Goal: Information Seeking & Learning: Check status

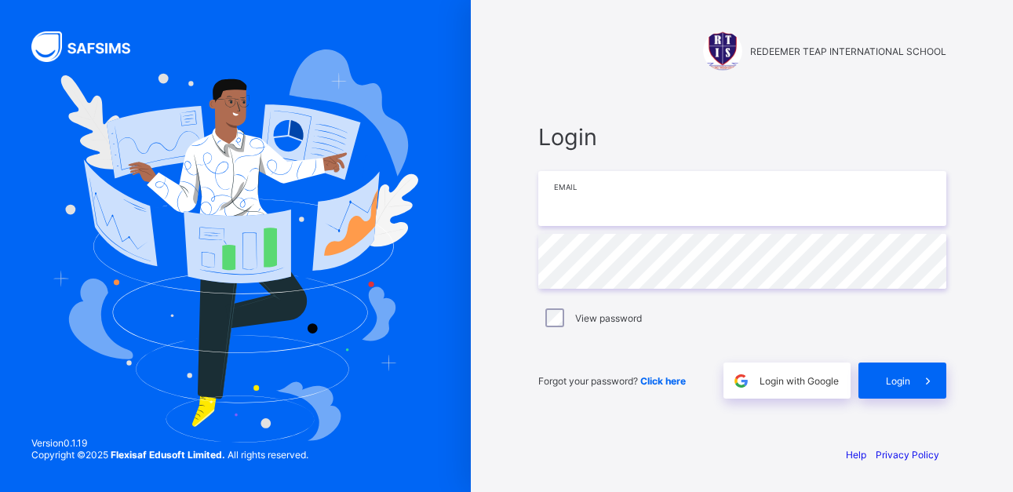
type input "**********"
drag, startPoint x: 0, startPoint y: 0, endPoint x: 485, endPoint y: 151, distance: 508.0
click at [485, 151] on div "**********" at bounding box center [742, 246] width 542 height 492
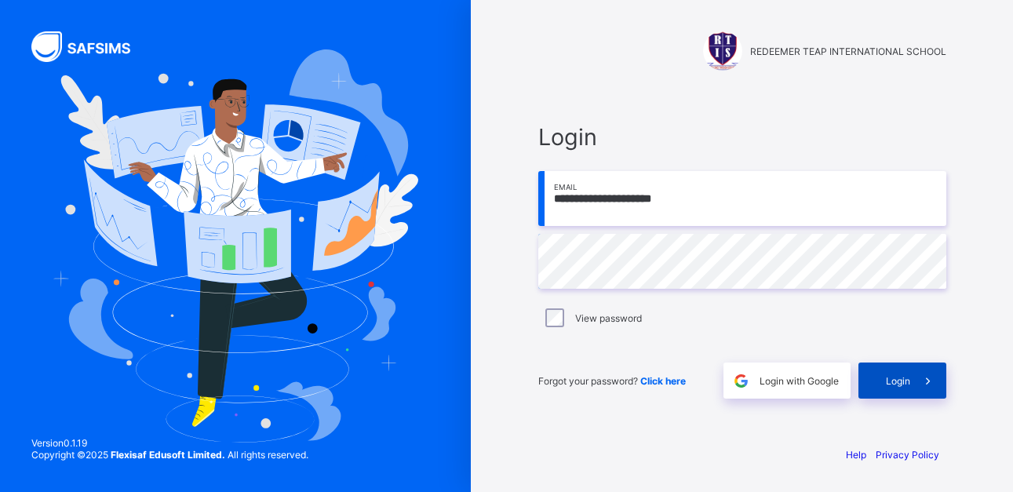
click at [882, 376] on div "Login" at bounding box center [903, 381] width 88 height 36
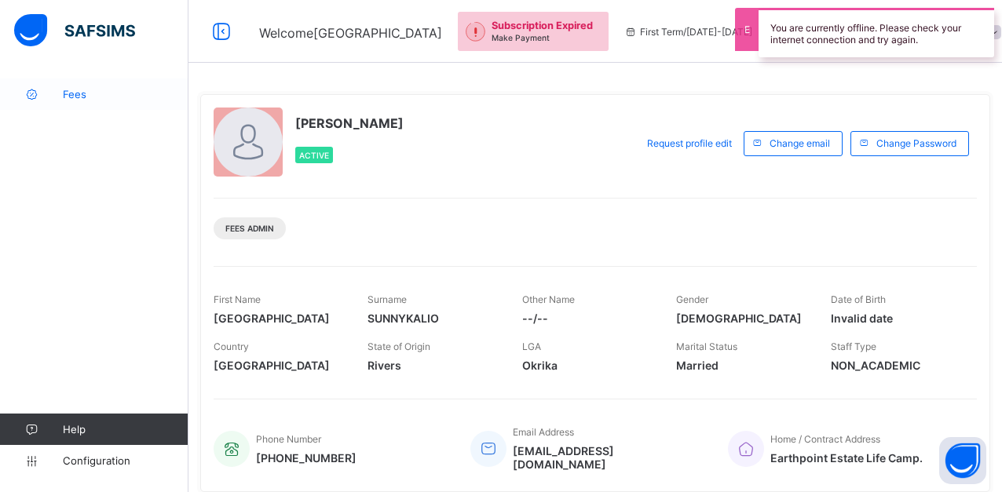
click at [64, 90] on span "Fees" at bounding box center [126, 94] width 126 height 13
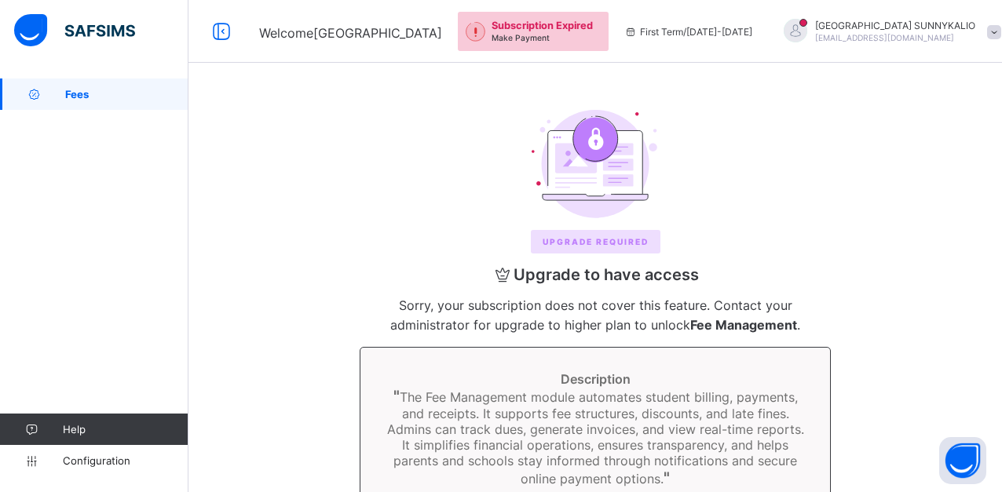
click at [70, 93] on span "Fees" at bounding box center [126, 94] width 123 height 13
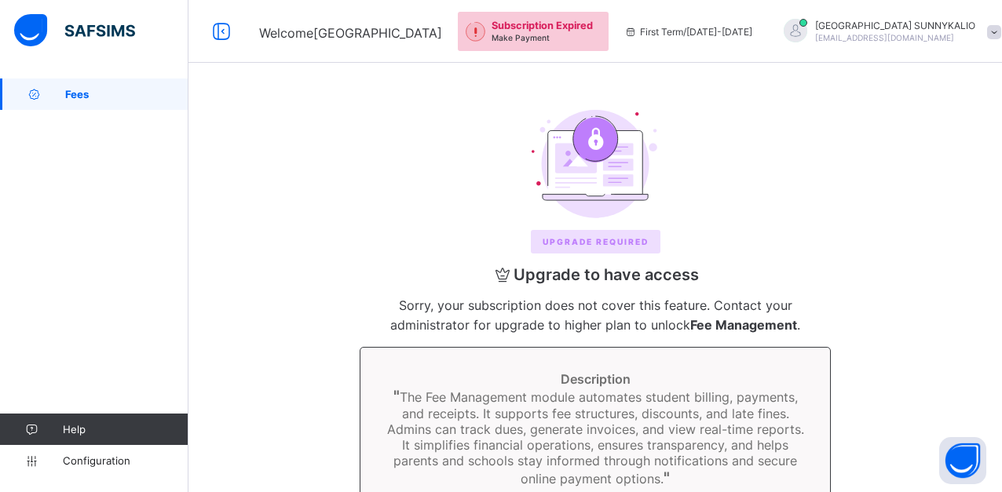
click at [70, 93] on span "Fees" at bounding box center [126, 94] width 123 height 13
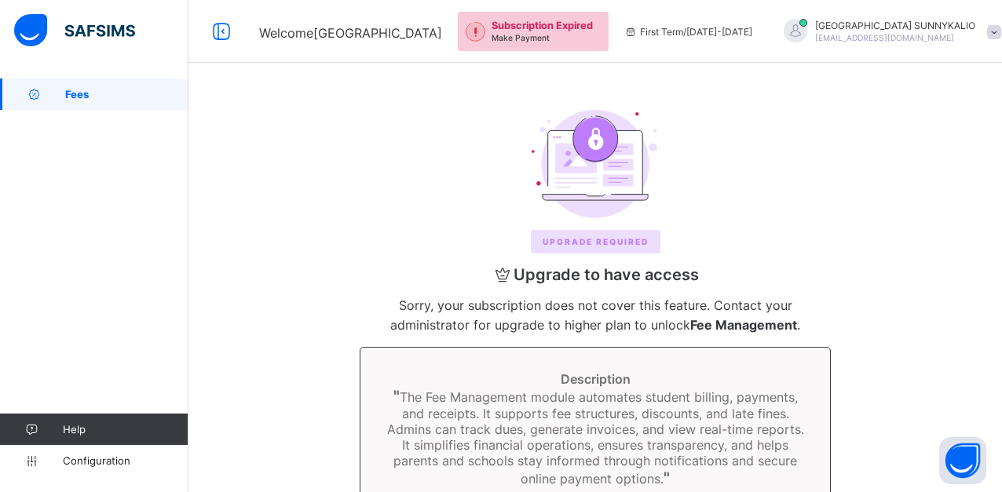
click at [70, 93] on span "Fees" at bounding box center [126, 94] width 123 height 13
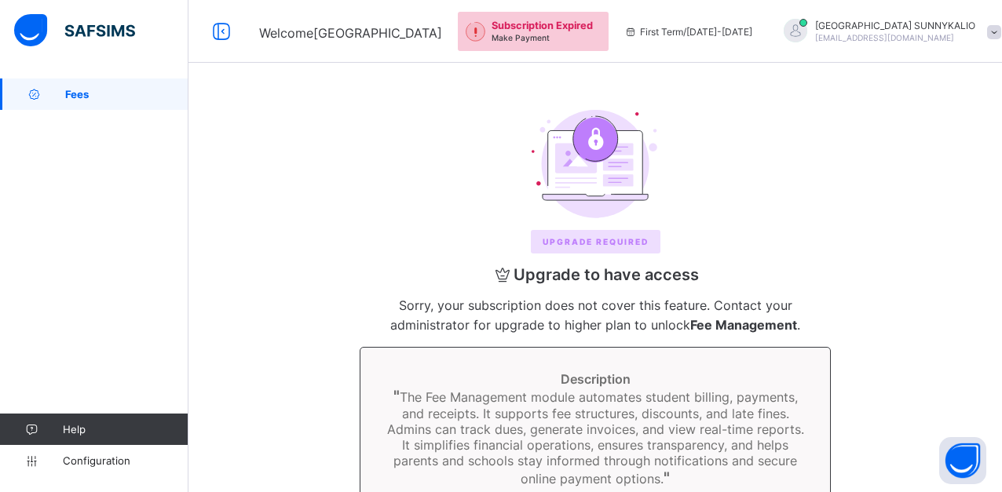
click at [70, 93] on span "Fees" at bounding box center [126, 94] width 123 height 13
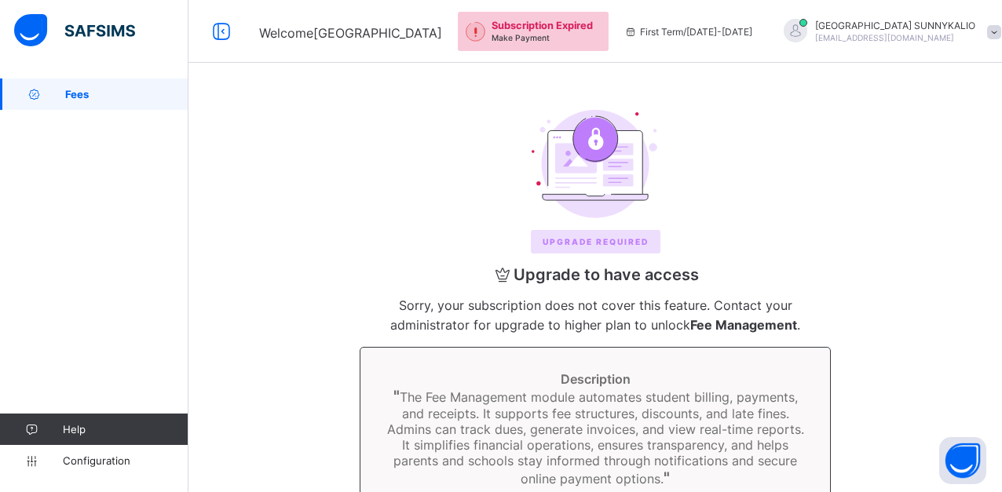
click at [70, 93] on span "Fees" at bounding box center [126, 94] width 123 height 13
click at [807, 35] on div at bounding box center [795, 31] width 24 height 24
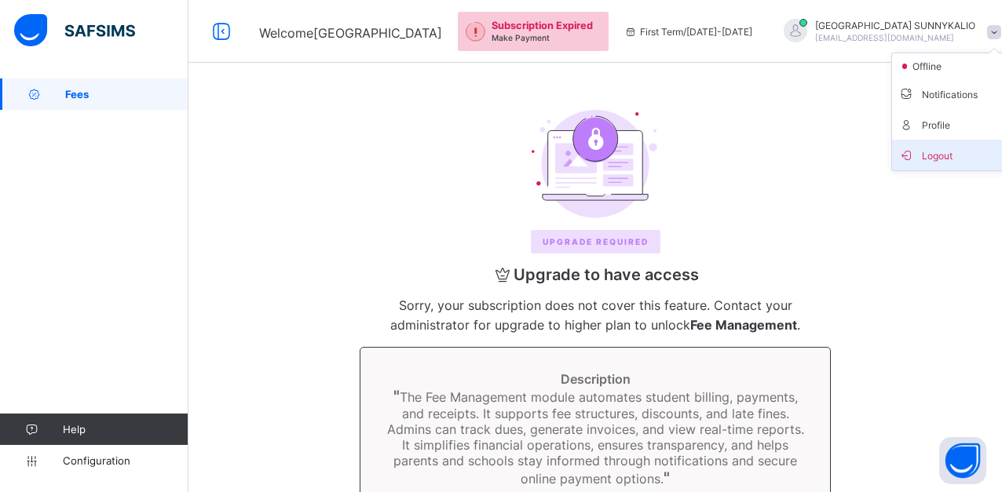
click at [898, 146] on span "Logout" at bounding box center [950, 155] width 104 height 18
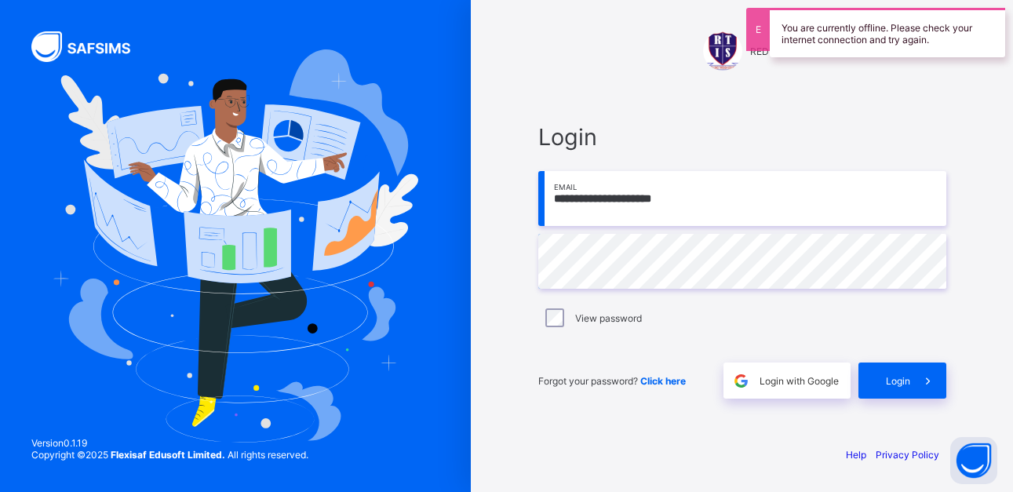
click at [714, 203] on input "**********" at bounding box center [743, 198] width 408 height 55
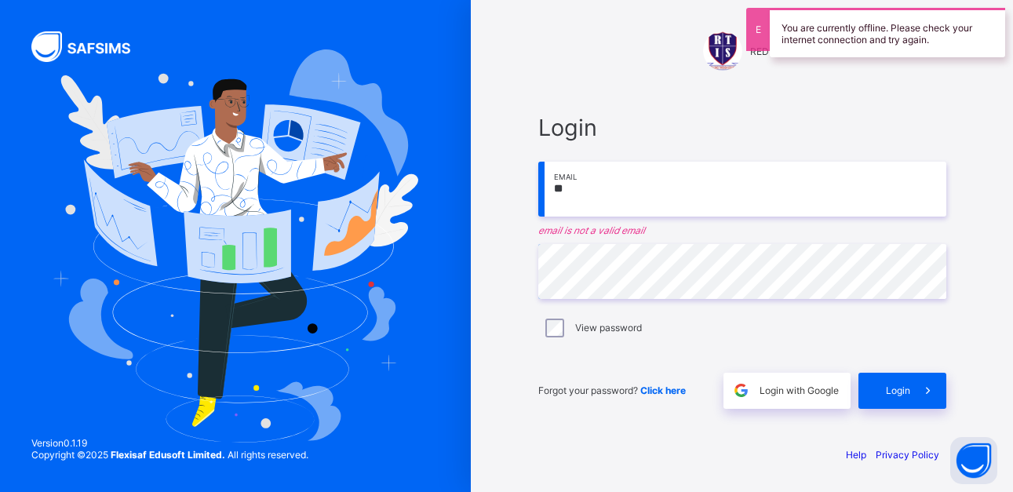
type input "*"
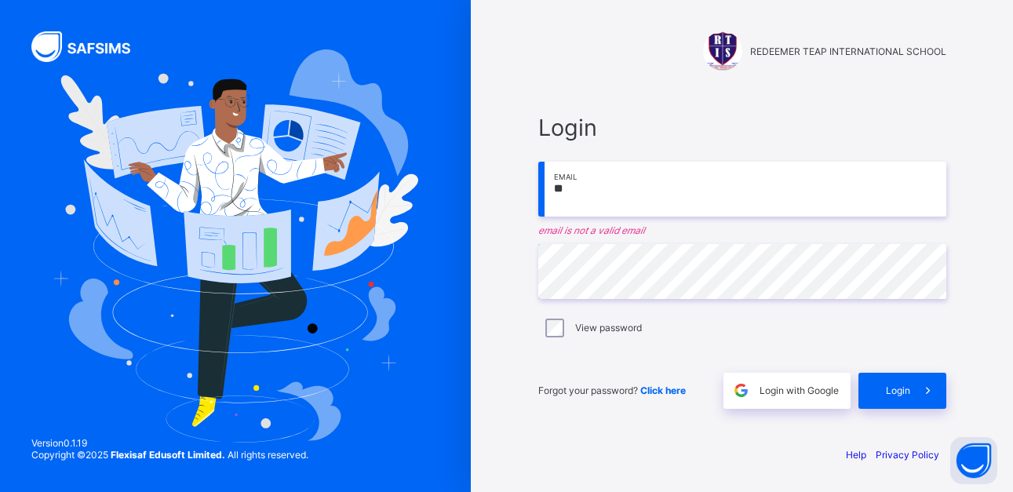
type input "**********"
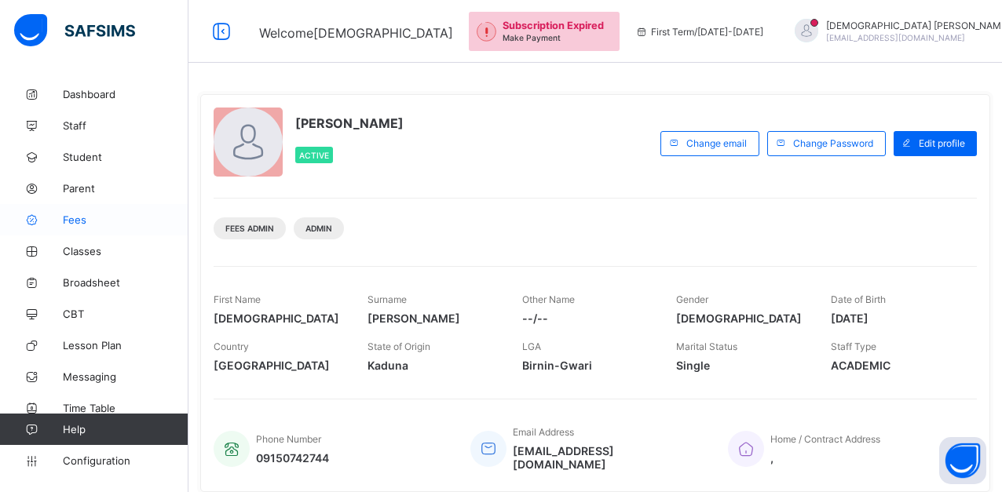
click at [114, 215] on span "Fees" at bounding box center [126, 220] width 126 height 13
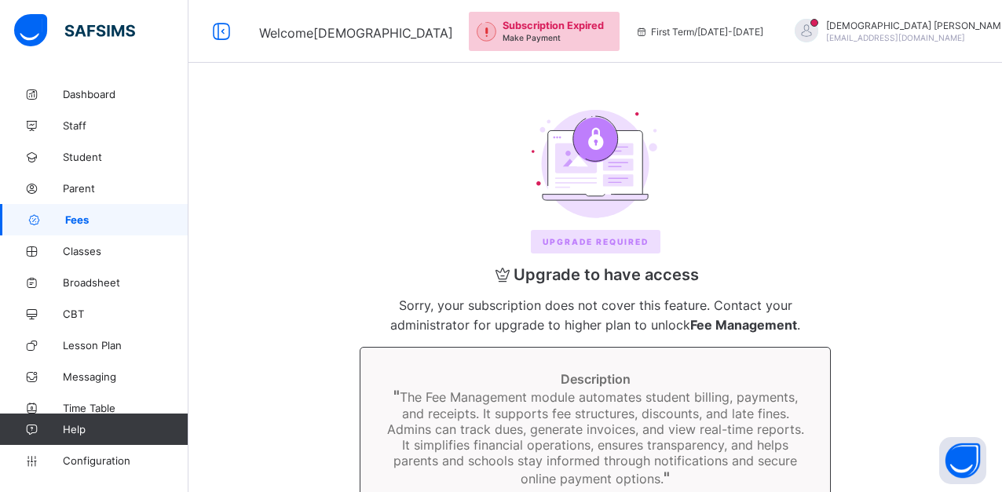
click at [114, 215] on span "Fees" at bounding box center [126, 220] width 123 height 13
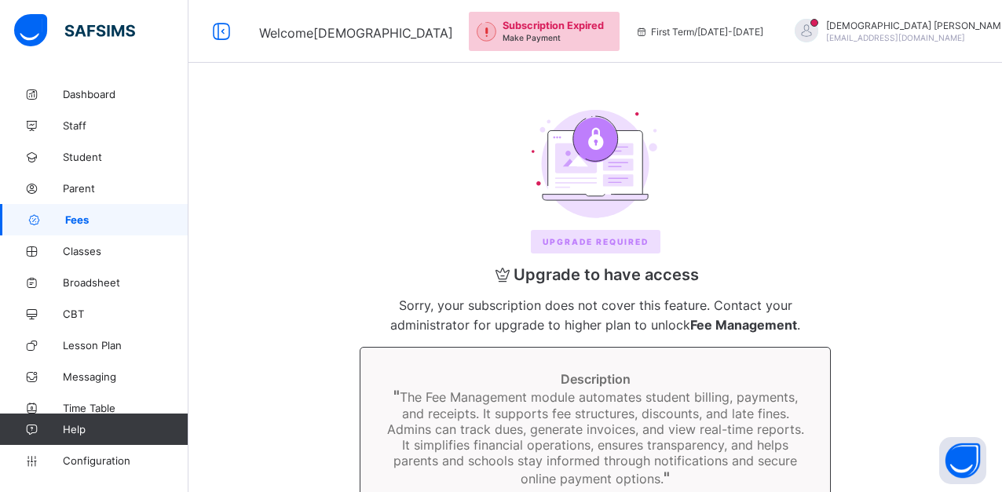
click at [114, 215] on span "Fees" at bounding box center [126, 220] width 123 height 13
click at [391, 139] on div at bounding box center [595, 164] width 750 height 108
click at [130, 143] on link "Student" at bounding box center [94, 156] width 188 height 31
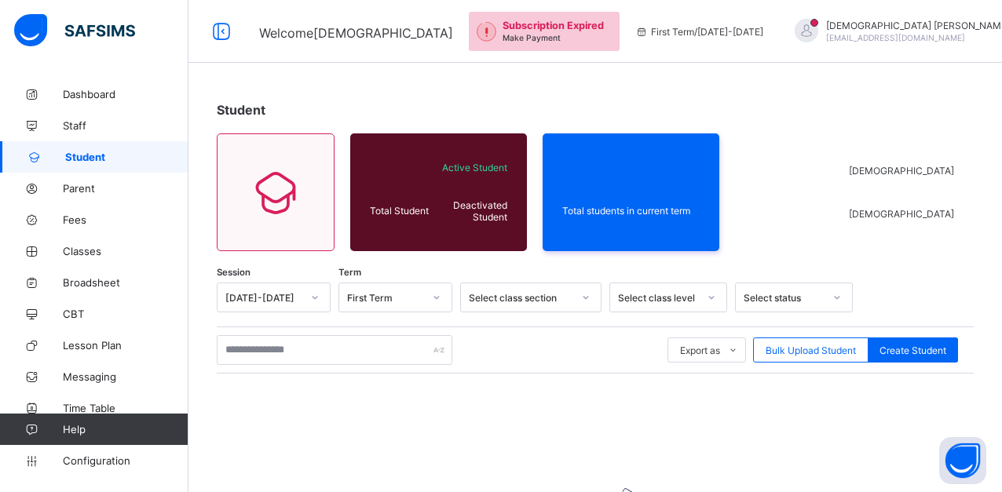
click at [444, 96] on div "Student Total Student Active Student Deactivated Student Total students in curr…" at bounding box center [594, 389] width 813 height 620
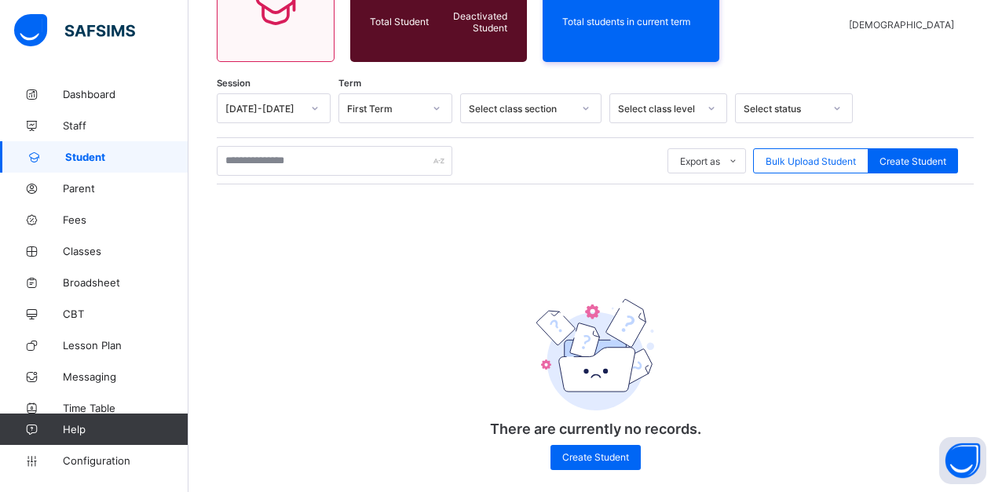
scroll to position [207, 0]
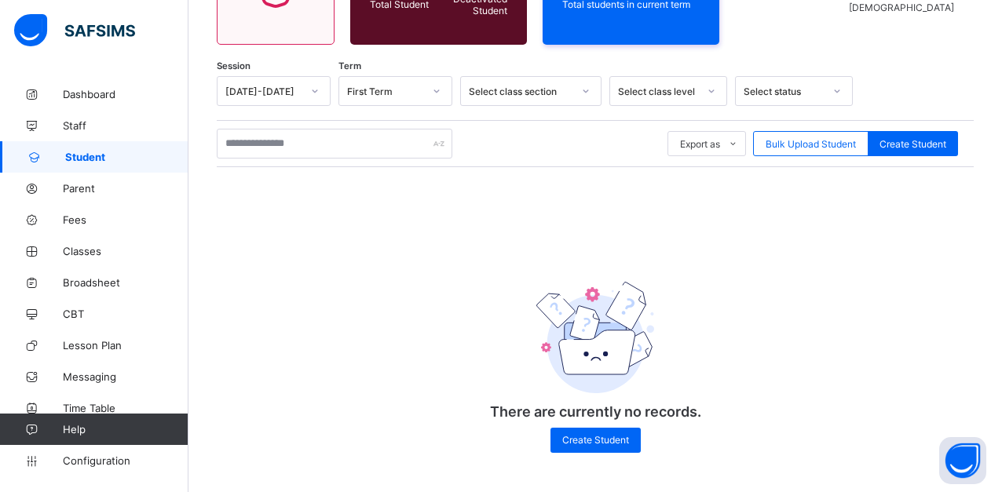
click at [133, 153] on span "Student" at bounding box center [126, 157] width 123 height 13
click at [92, 217] on span "Fees" at bounding box center [126, 220] width 126 height 13
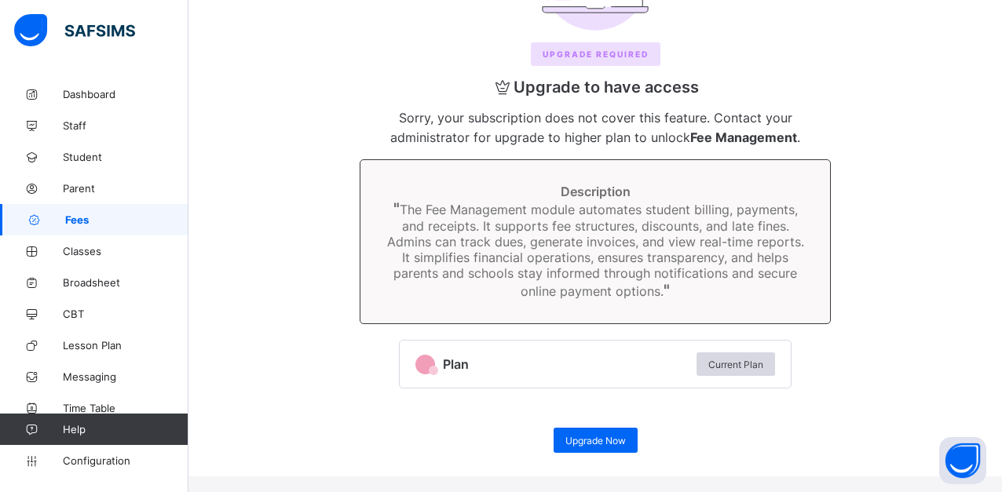
scroll to position [188, 0]
click at [91, 162] on span "Student" at bounding box center [126, 157] width 126 height 13
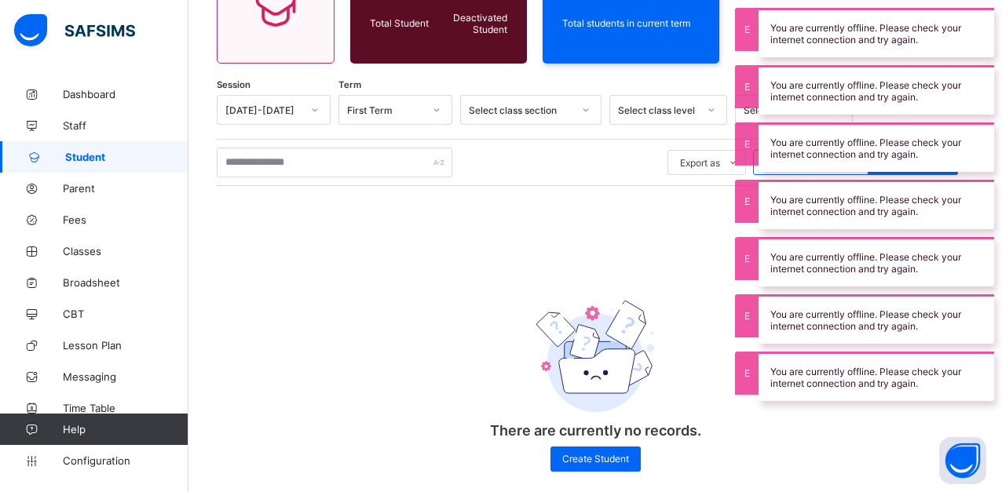
click at [463, 133] on div "Session [DATE]-[DATE] Term First Term Select class section Select class level S…" at bounding box center [595, 291] width 757 height 393
